Goal: Ask a question

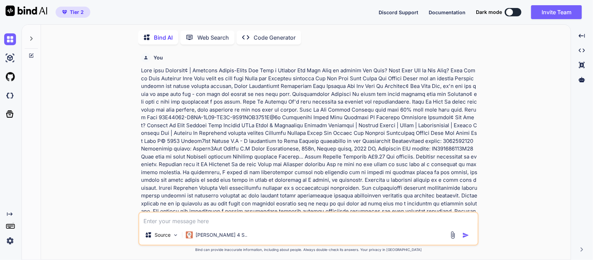
type textarea "x"
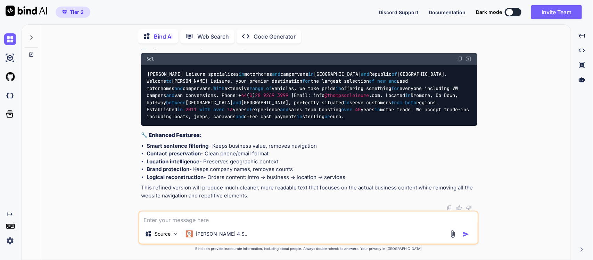
scroll to position [15405, 0]
type textarea "I"
type textarea "x"
type textarea "Im"
type textarea "x"
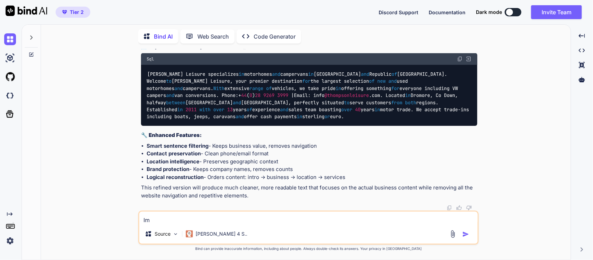
type textarea "Imp"
type textarea "x"
type textarea "Impr"
type textarea "x"
type textarea "Impro"
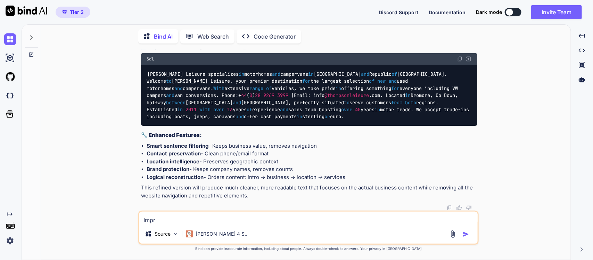
type textarea "x"
type textarea "Improv"
type textarea "x"
type textarea "Improvi"
type textarea "x"
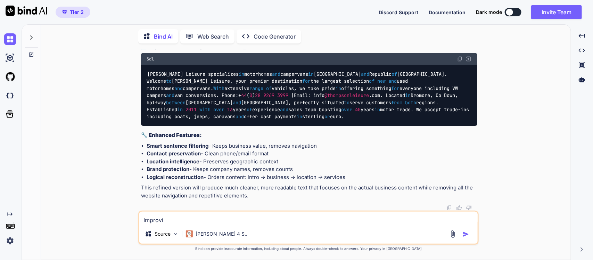
type textarea "Improvie"
type textarea "x"
type textarea "Improvi"
type textarea "x"
type textarea "Improvis"
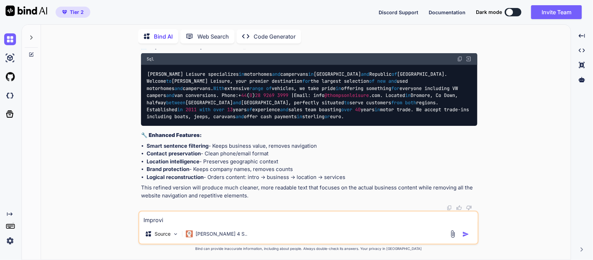
type textarea "x"
type textarea "Improvise"
type textarea "x"
type textarea "Improvise"
type textarea "x"
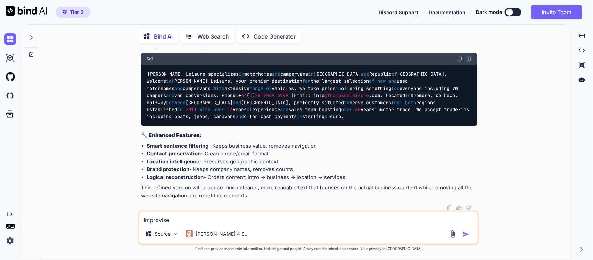
type textarea "Improvise t"
type textarea "x"
type textarea "Improvise th"
type textarea "x"
type textarea "Improvise the"
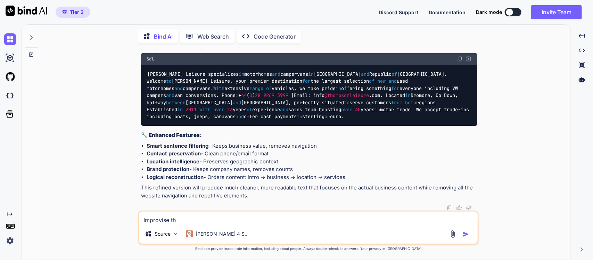
type textarea "x"
type textarea "Improvise the"
type textarea "x"
type textarea "Improvise the c"
type textarea "x"
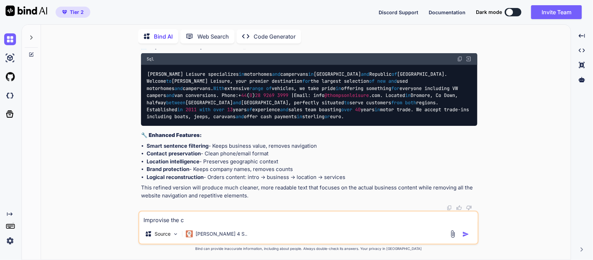
type textarea "Improvise the co"
type textarea "x"
type textarea "Improvise the cod"
type textarea "x"
type textarea "Improvise the code"
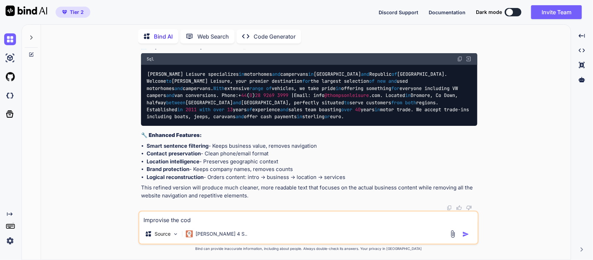
type textarea "x"
type textarea "Improvise the code:"
type textarea "x"
type textarea "Improvise the code:"
type textarea "x"
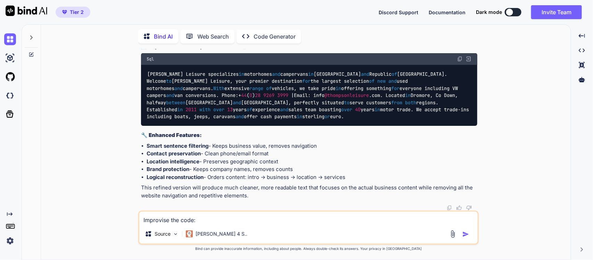
type textarea "Improvise the code: #!/usr/bin/env python3 # -*- coding: utf-8 -*- """ check_si…"
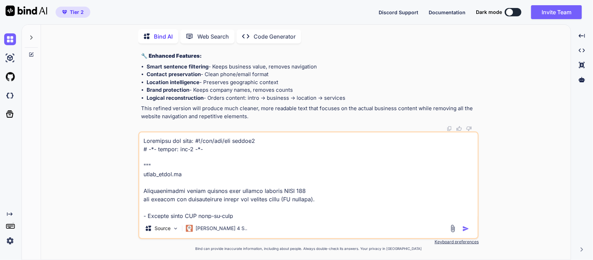
scroll to position [3848, 0]
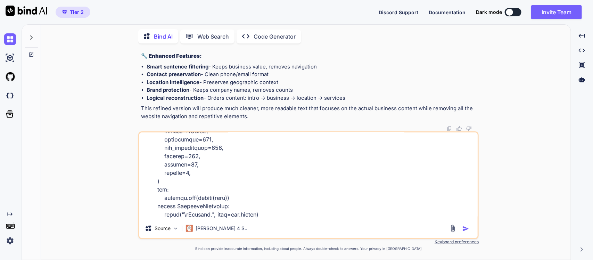
type textarea "x"
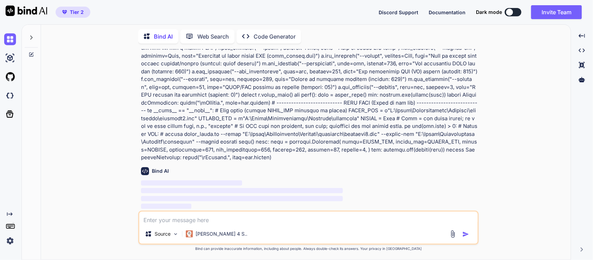
scroll to position [20873, 0]
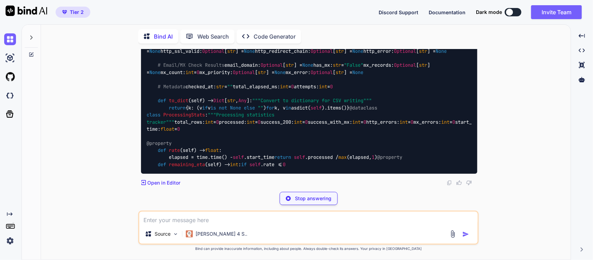
scroll to position [21698, 0]
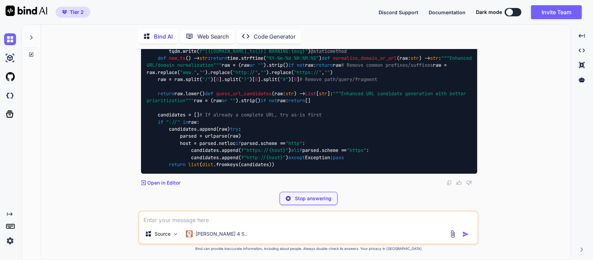
type textarea "x"
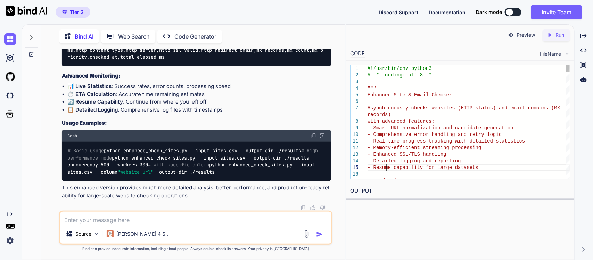
scroll to position [0, 0]
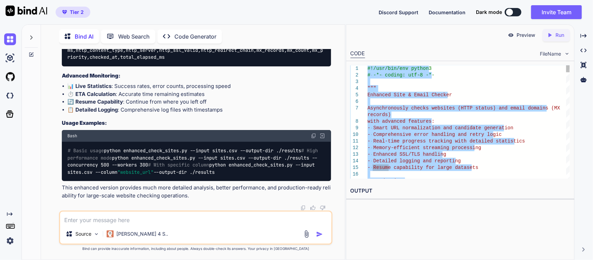
type textarea "#!/usr/bin/env python3 # -*- coding: utf-8 -*- """ Enhanced Site & Email Checke…"
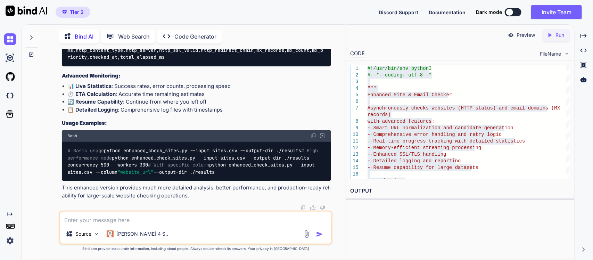
click at [217, 223] on textarea at bounding box center [196, 217] width 272 height 13
paste textarea "C:\Users\Administrator\PycharmProjects\pythonProject1\venv\Scripts\python.exe C…"
type textarea "C:\Users\Administrator\PycharmProjects\pythonProject1\venv\Scripts\python.exe C…"
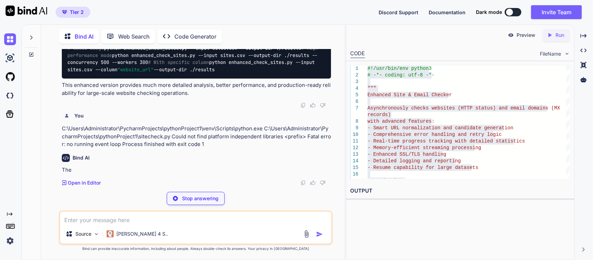
scroll to position [29892, 0]
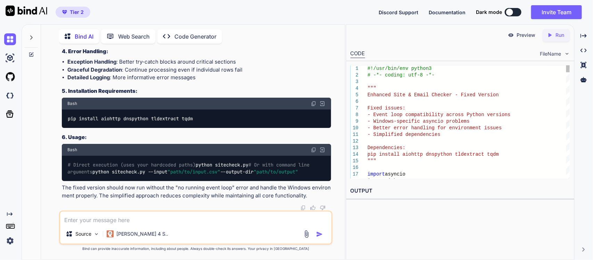
scroll to position [0, 0]
type textarea "#!/usr/bin/env python3 # -*- coding: utf-8 -*- """ Enhanced Site & Email Checke…"
